Goal: Information Seeking & Learning: Learn about a topic

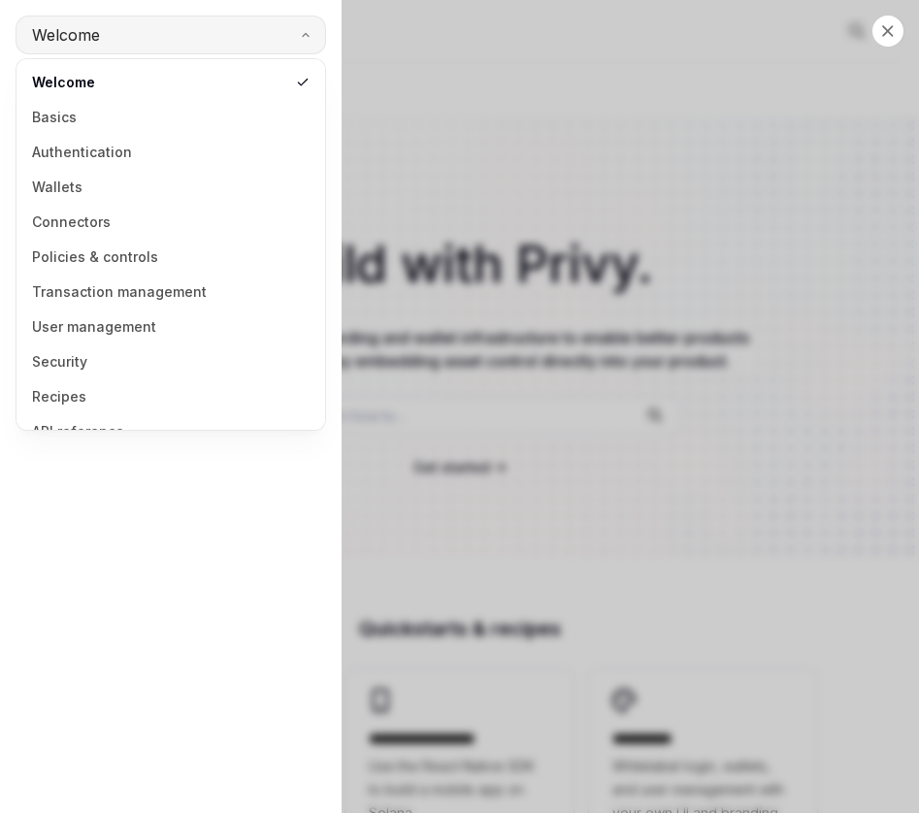
click at [193, 42] on button "Welcome" at bounding box center [171, 35] width 310 height 39
click at [123, 156] on link "Authentication" at bounding box center [170, 152] width 297 height 35
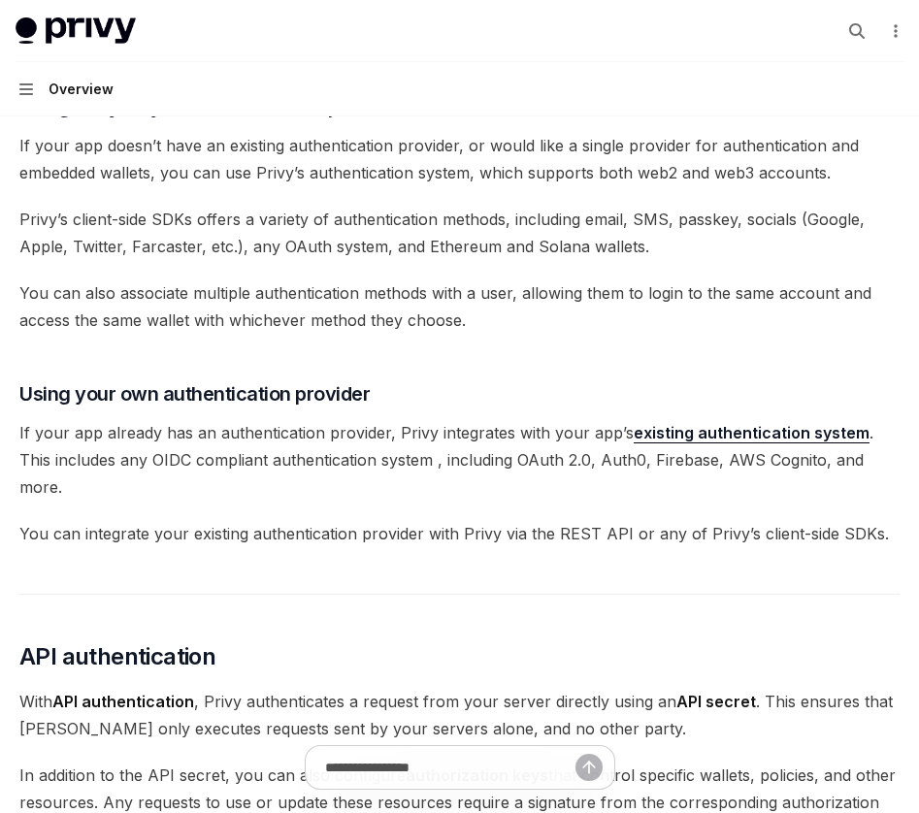
scroll to position [636, 0]
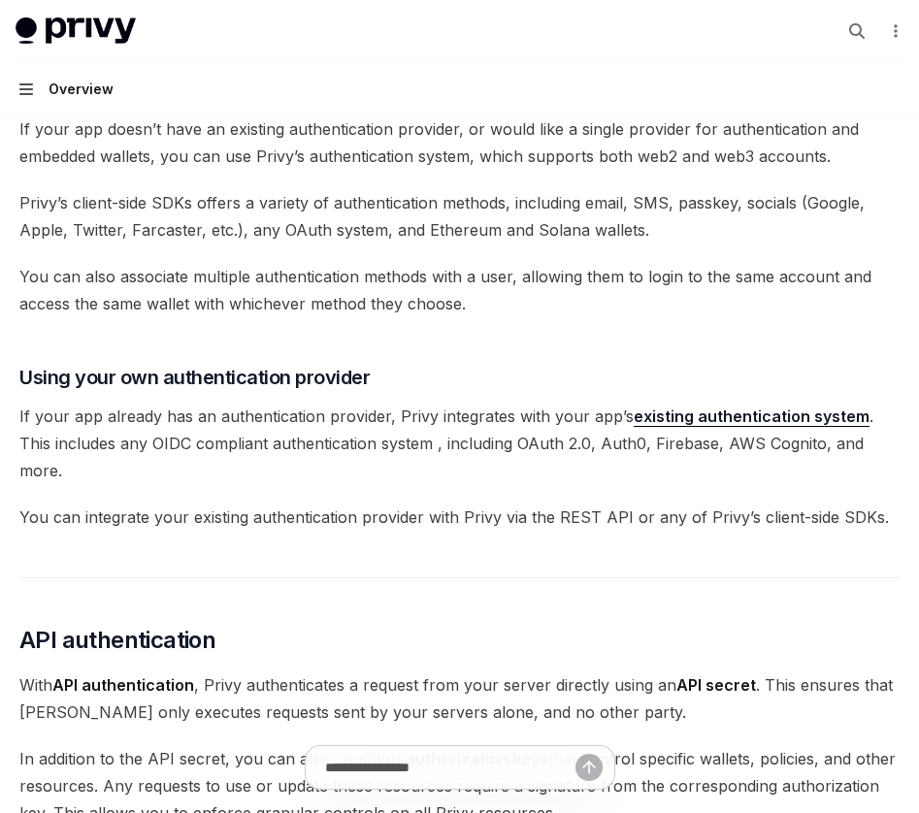
click at [28, 87] on icon "button" at bounding box center [26, 89] width 14 height 16
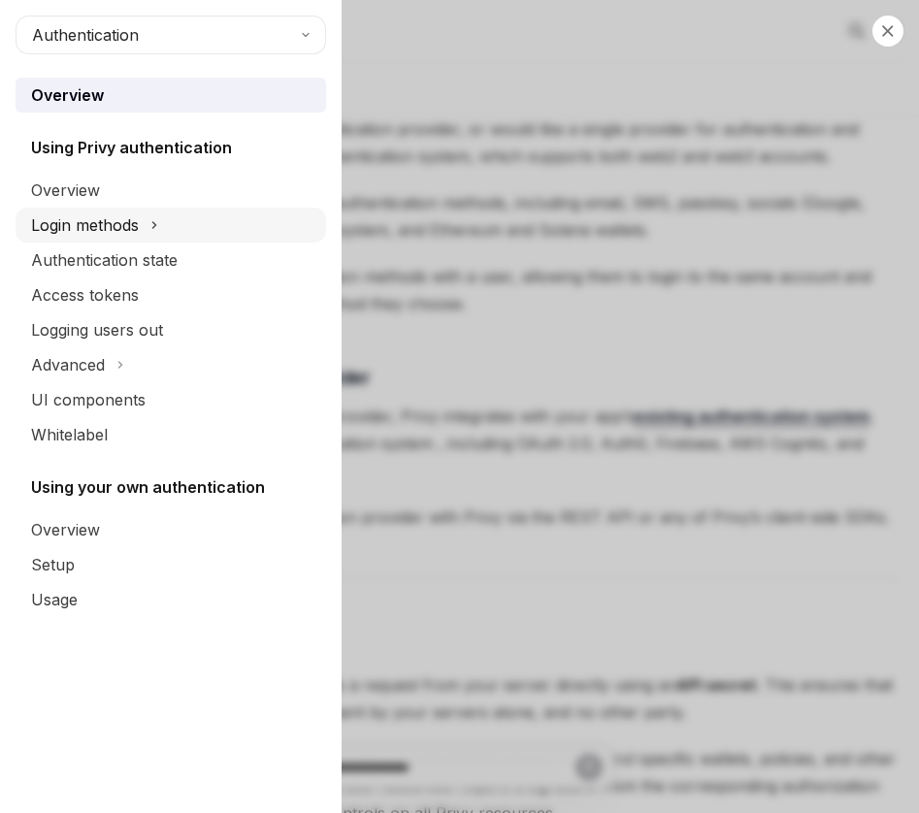
click at [184, 212] on button "Login methods" at bounding box center [171, 225] width 310 height 35
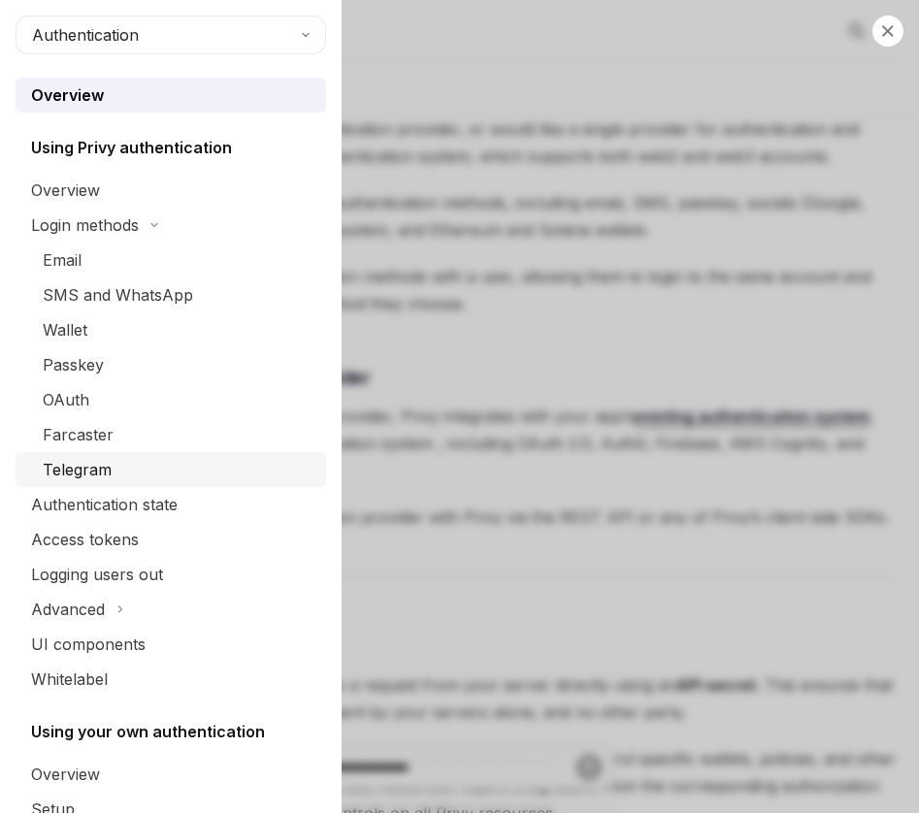
click at [146, 453] on link "Telegram" at bounding box center [171, 469] width 310 height 35
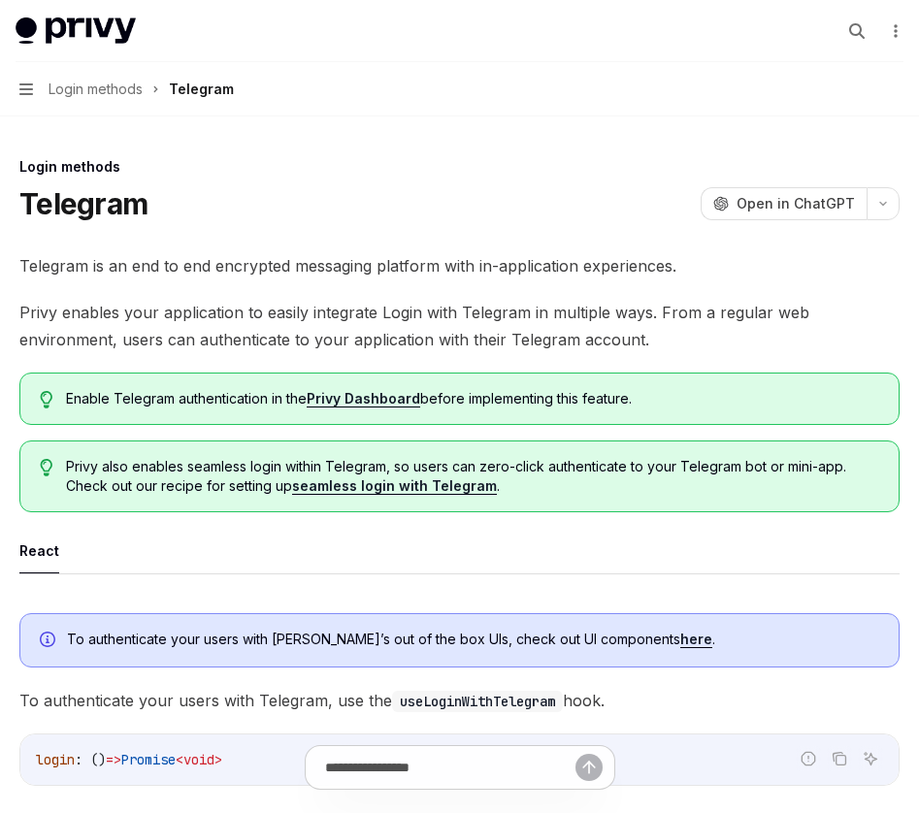
click at [33, 87] on button "Navigation Login methods Telegram" at bounding box center [459, 89] width 919 height 54
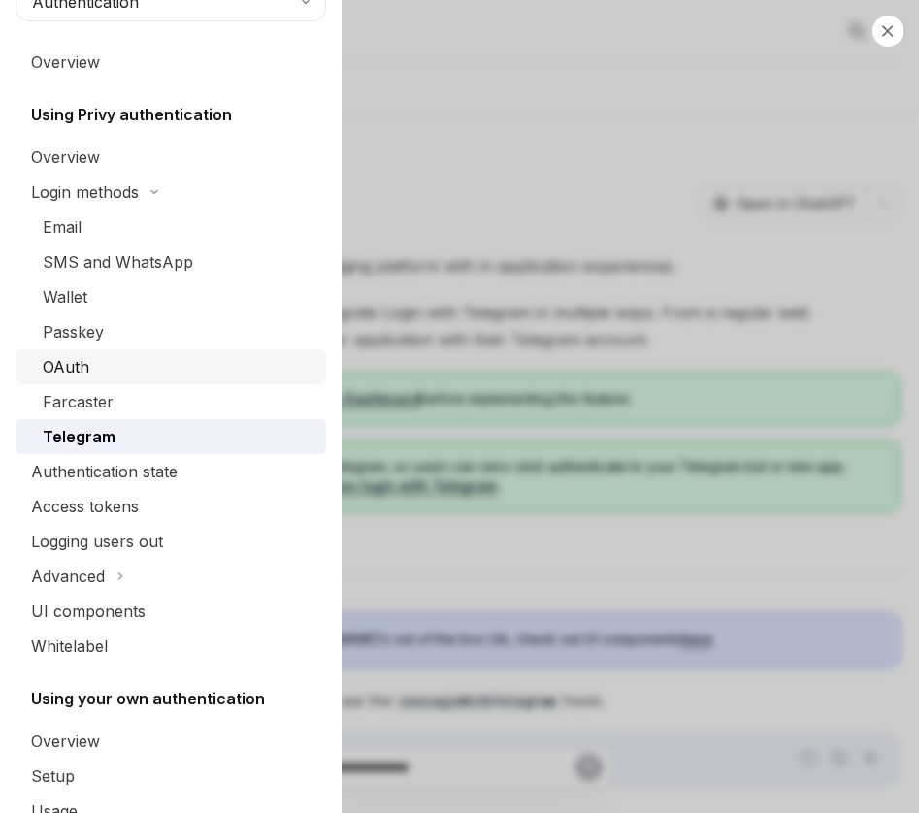
scroll to position [21, 0]
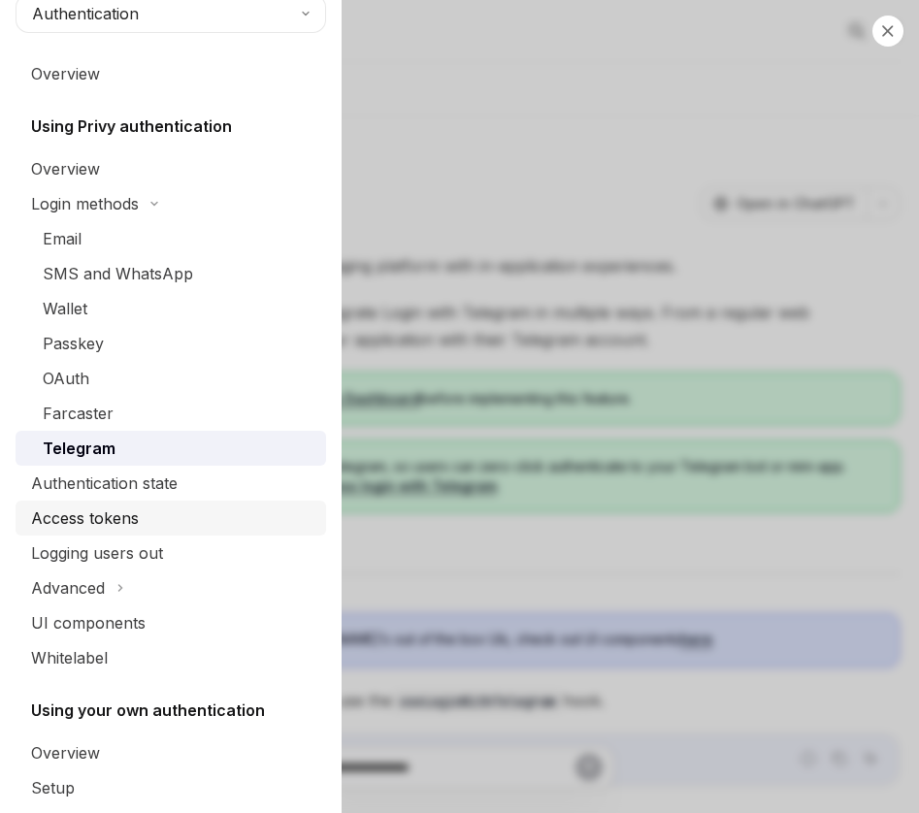
click at [175, 511] on div "Access tokens" at bounding box center [172, 517] width 283 height 23
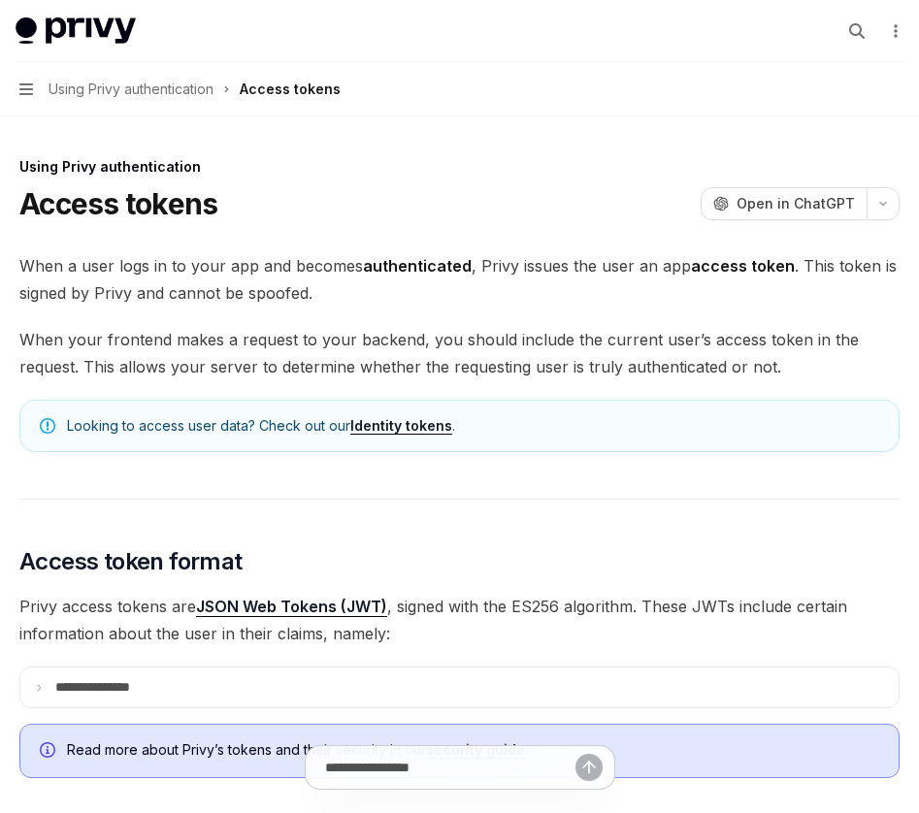
click at [40, 92] on button "Navigation Using Privy authentication Access tokens" at bounding box center [459, 89] width 919 height 54
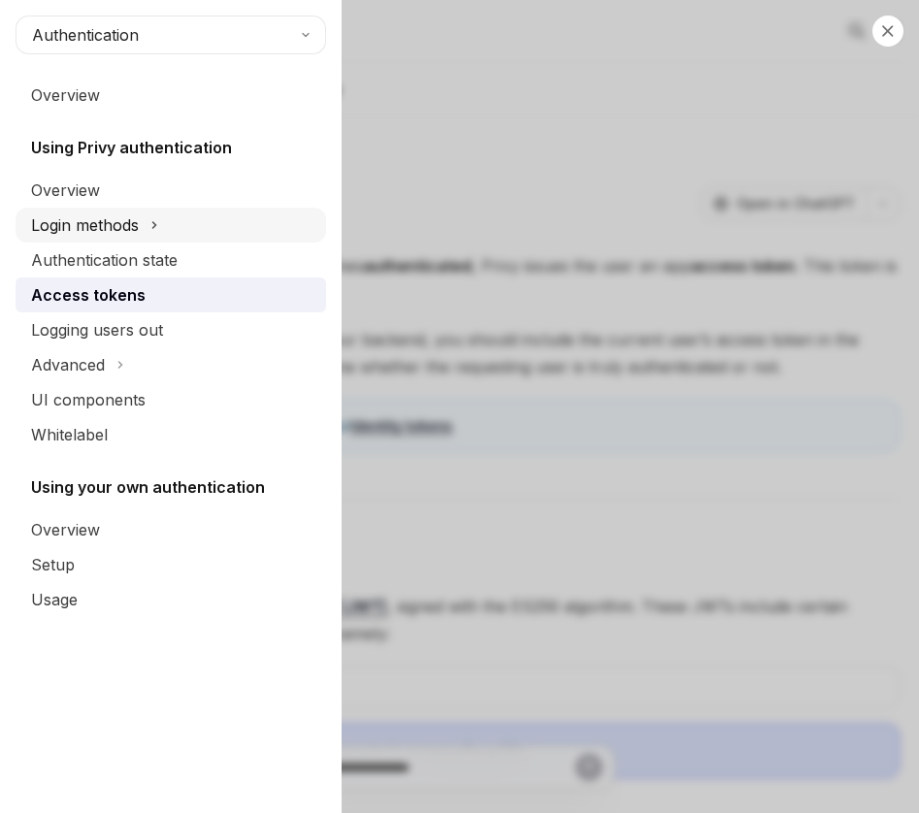
click at [148, 231] on button "Login methods" at bounding box center [171, 225] width 310 height 35
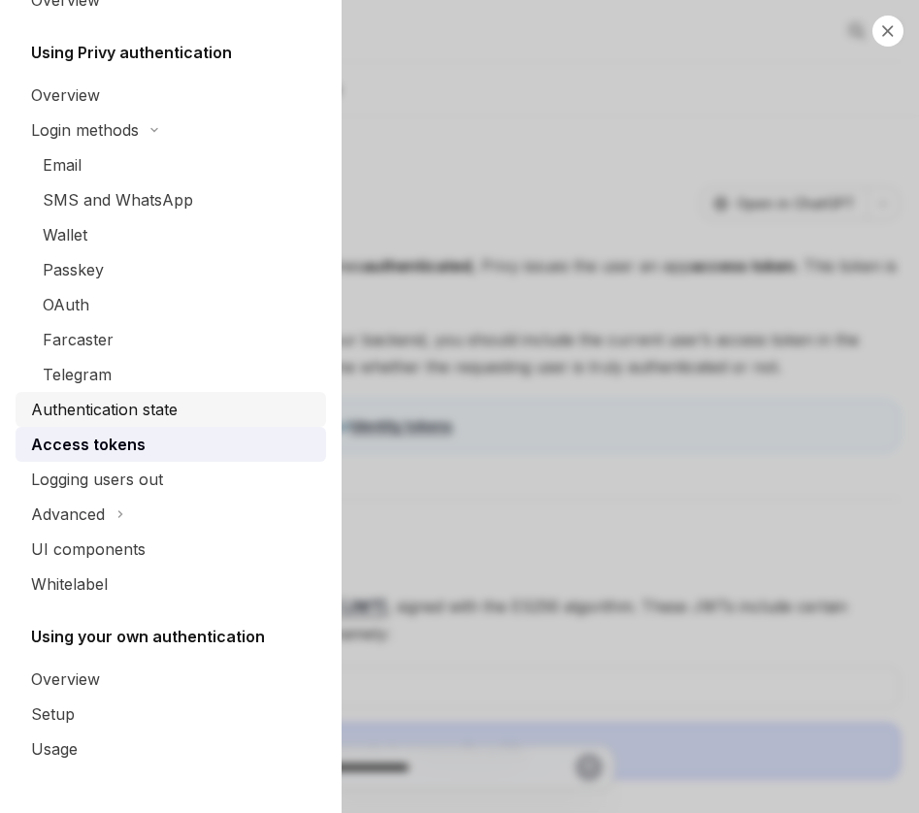
scroll to position [95, 0]
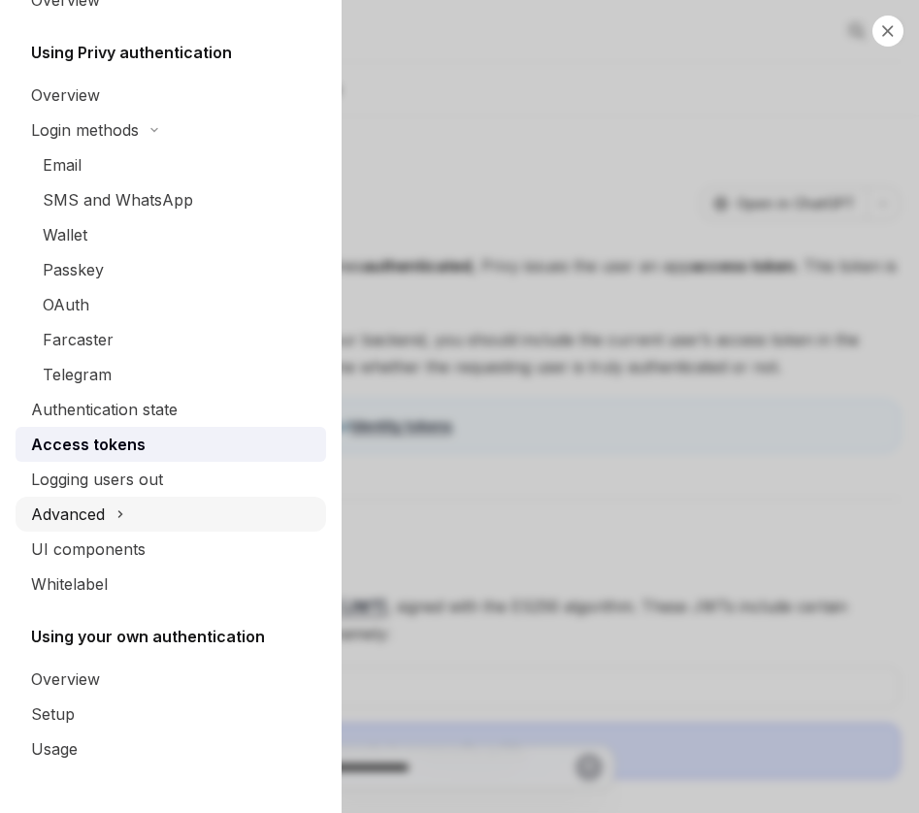
click at [121, 510] on icon at bounding box center [120, 513] width 8 height 23
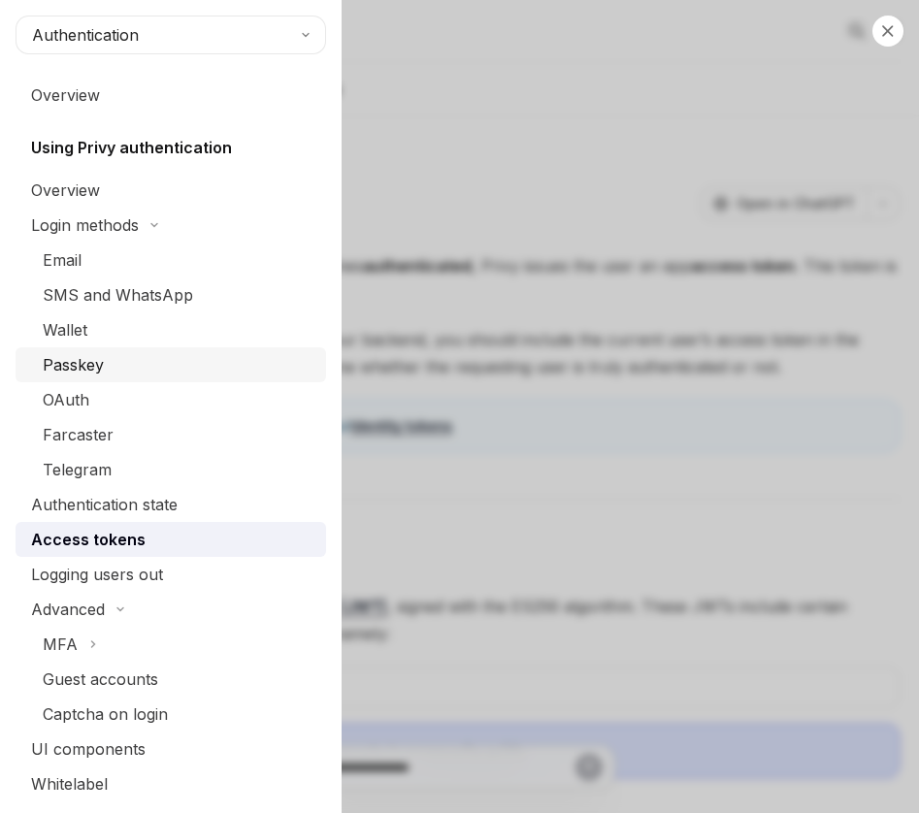
scroll to position [0, 0]
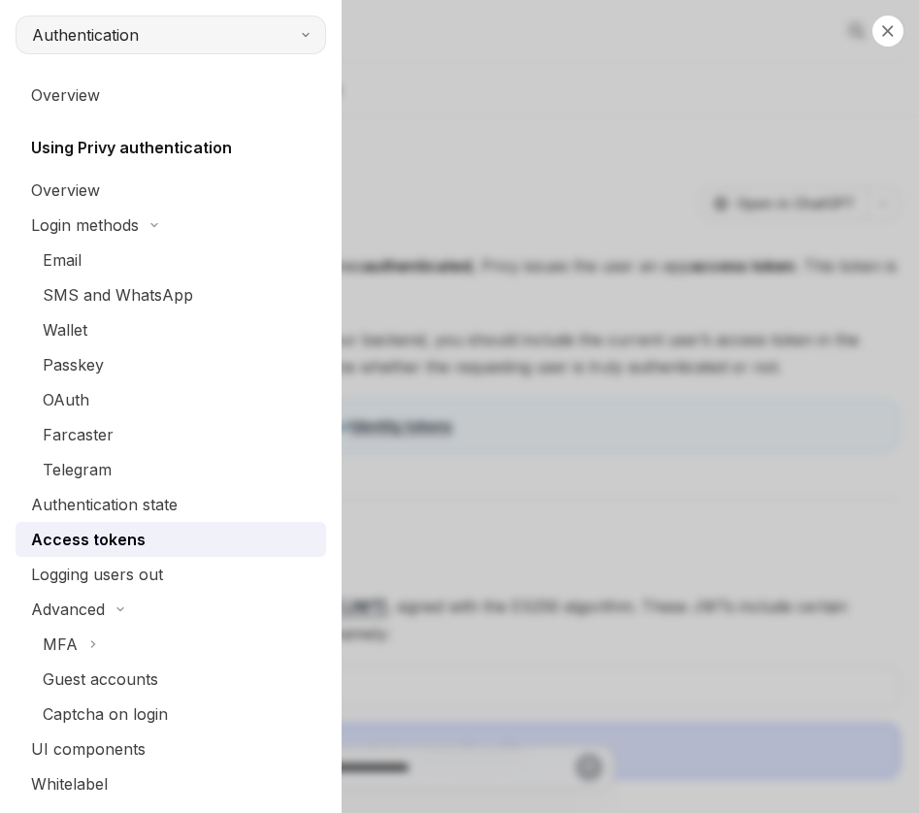
click at [292, 38] on button "Authentication" at bounding box center [171, 35] width 310 height 39
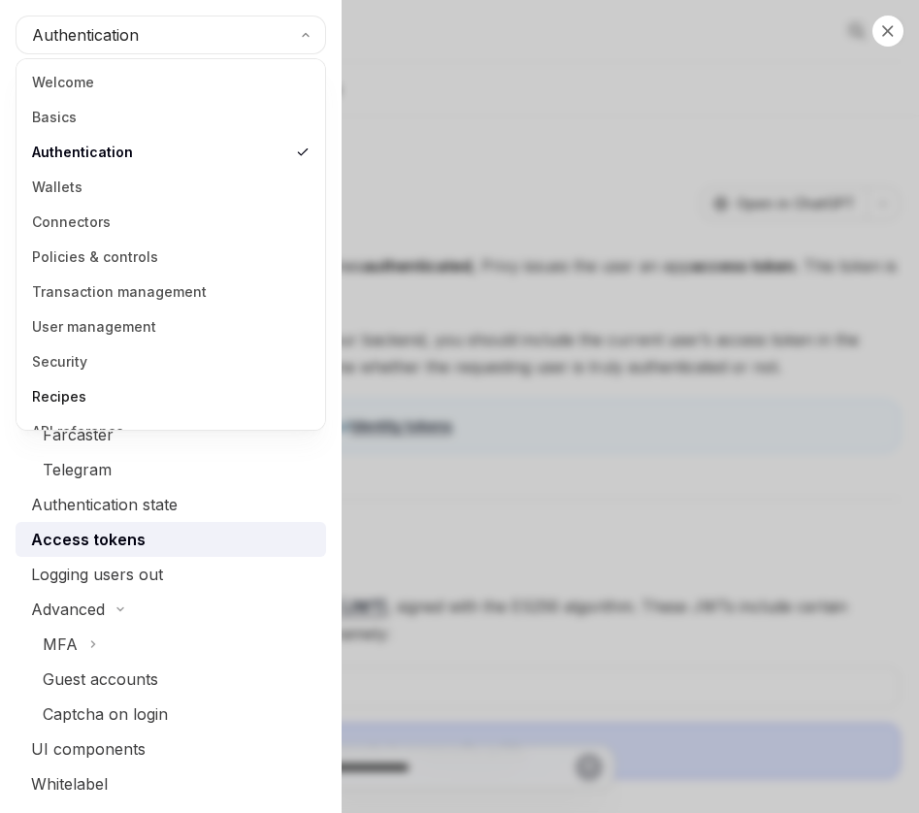
click at [62, 405] on link "Recipes" at bounding box center [170, 396] width 297 height 35
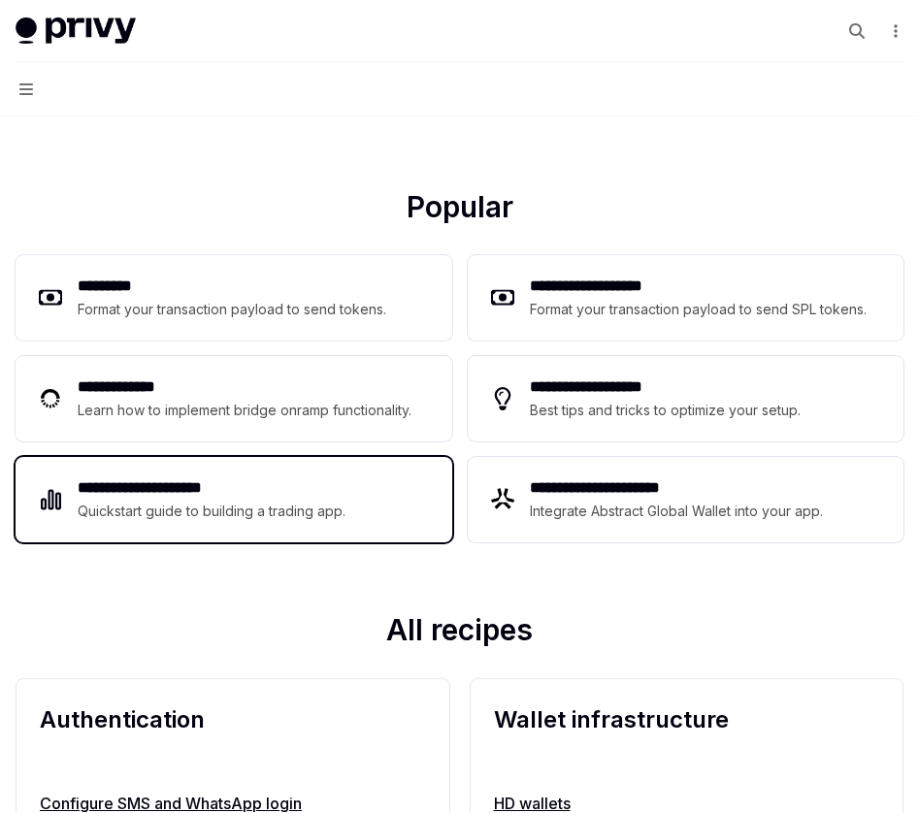
scroll to position [217, 0]
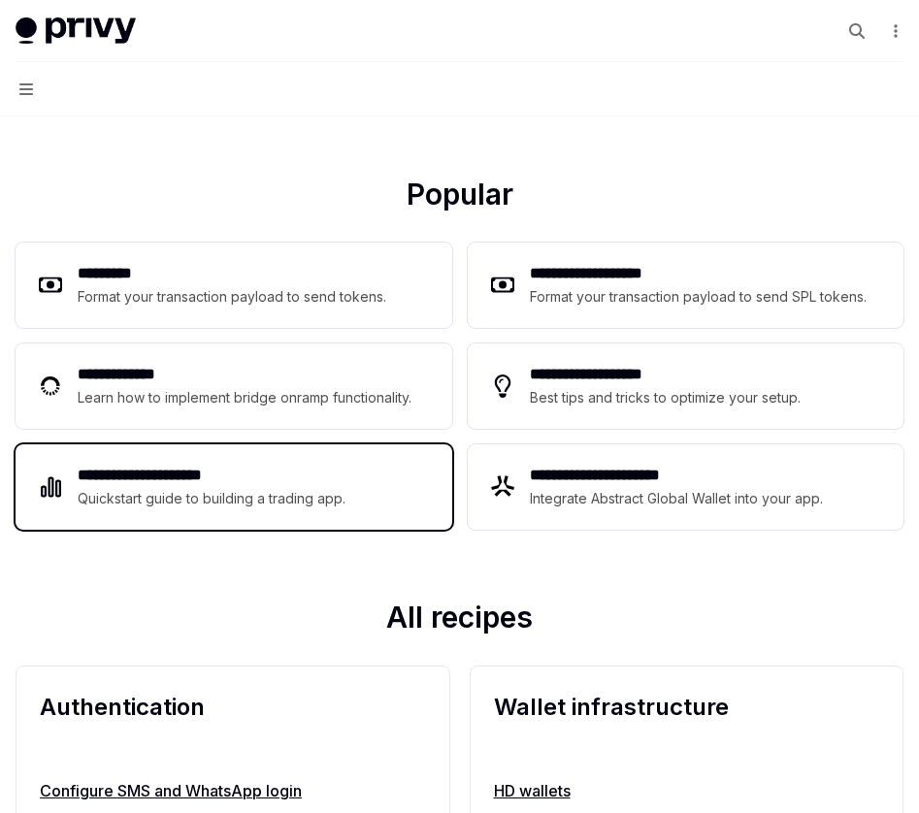
click at [269, 506] on div "Quickstart guide to building a trading app." at bounding box center [212, 498] width 269 height 23
type textarea "*"
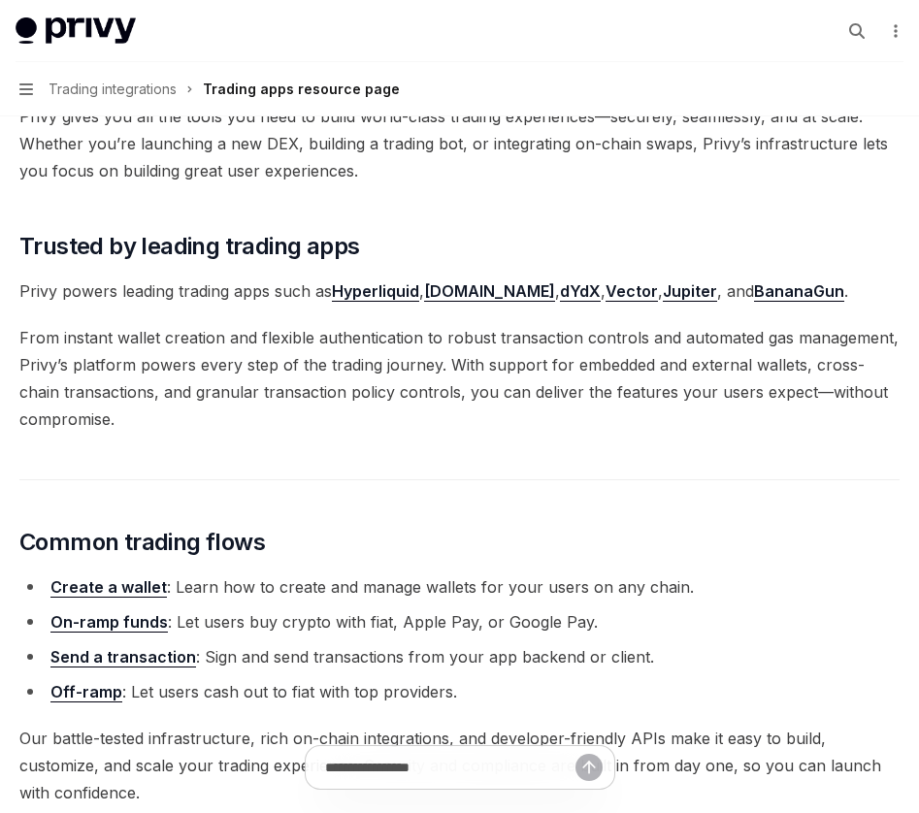
scroll to position [212, 0]
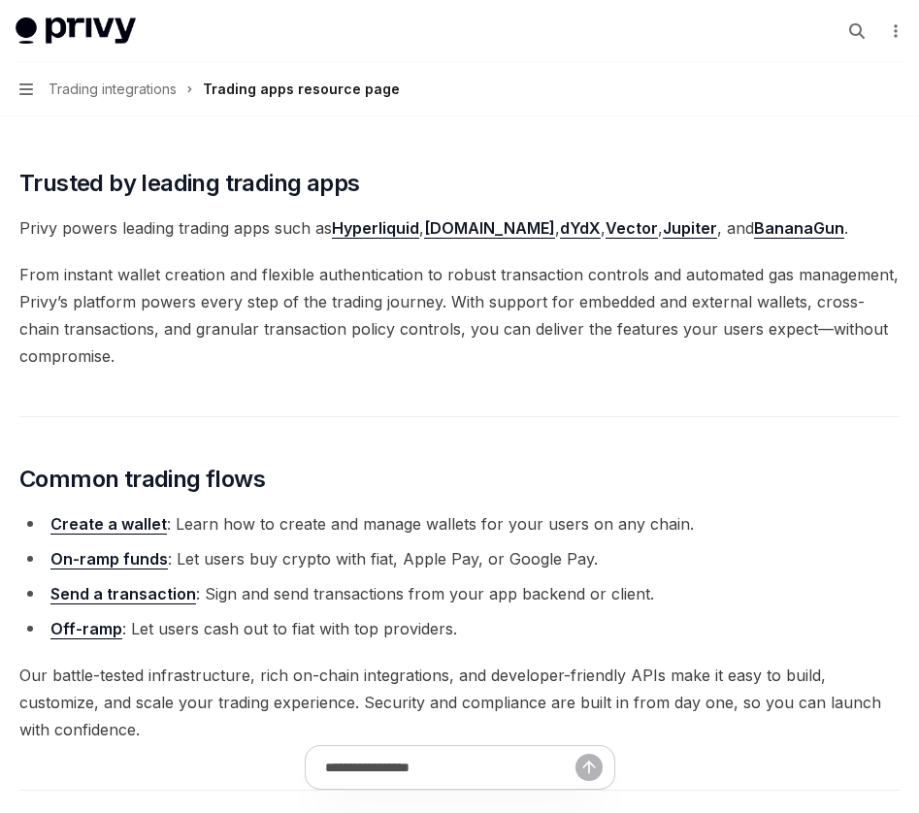
click at [393, 233] on link "Hyperliquid" at bounding box center [375, 228] width 87 height 20
